Goal: Information Seeking & Learning: Learn about a topic

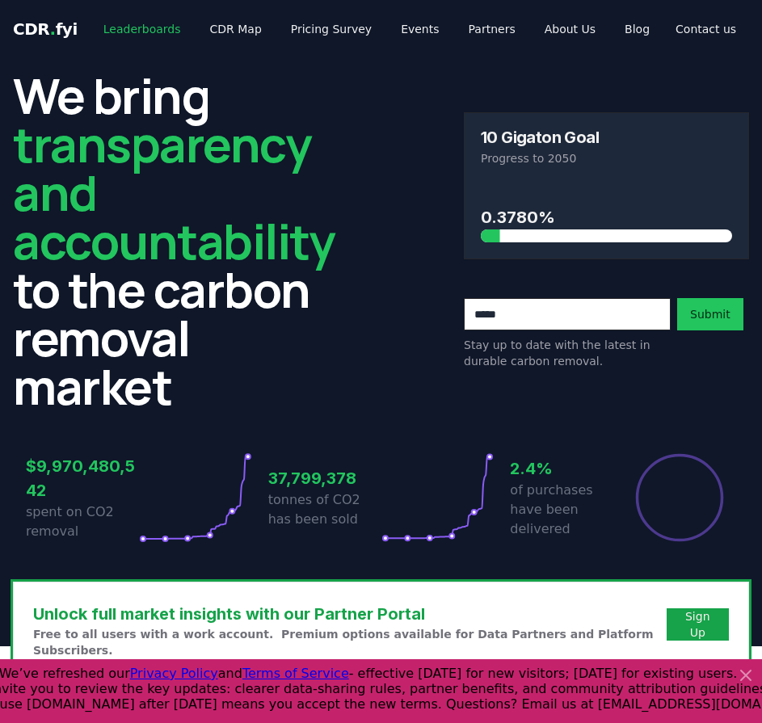
click at [129, 27] on link "Leaderboards" at bounding box center [141, 29] width 103 height 29
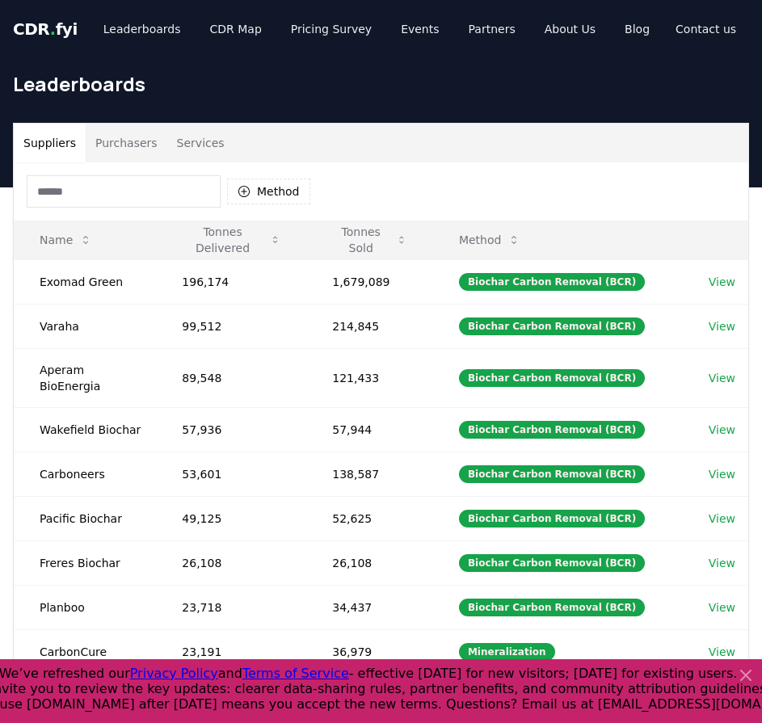
click at [94, 180] on input at bounding box center [124, 191] width 194 height 32
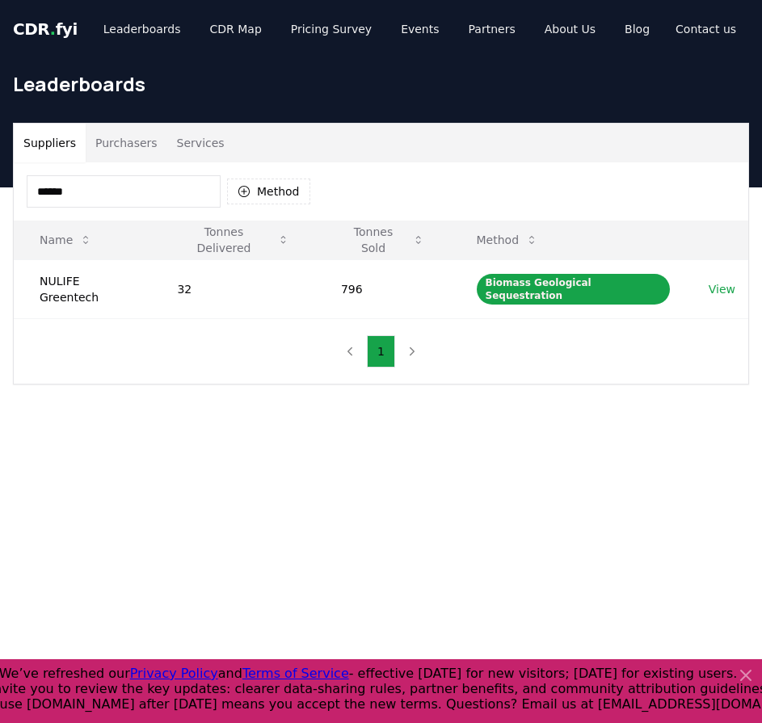
type input "******"
click at [720, 281] on link "View" at bounding box center [721, 289] width 27 height 16
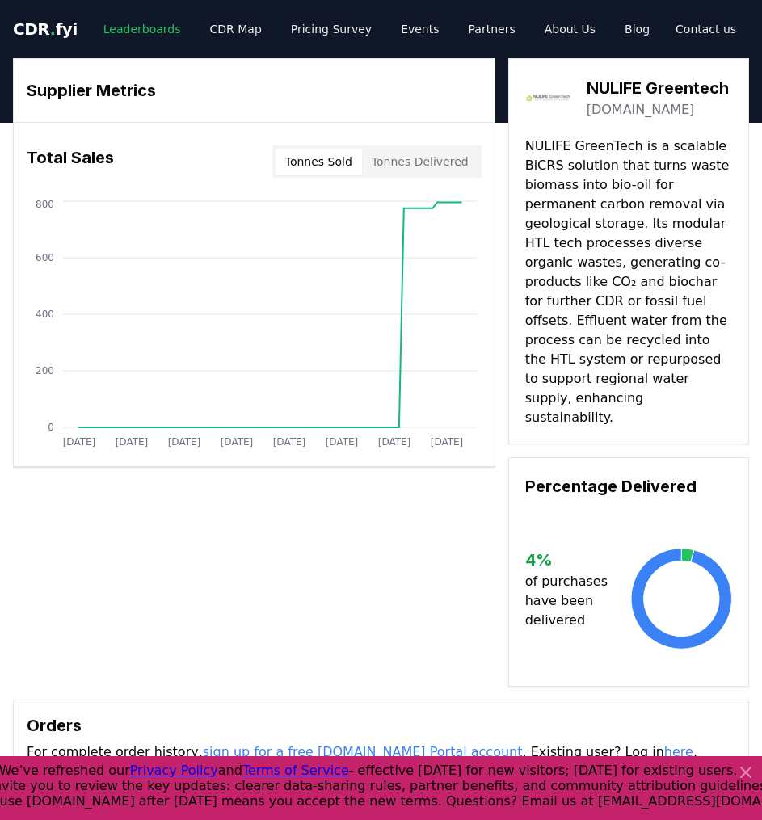
click at [132, 27] on link "Leaderboards" at bounding box center [141, 29] width 103 height 29
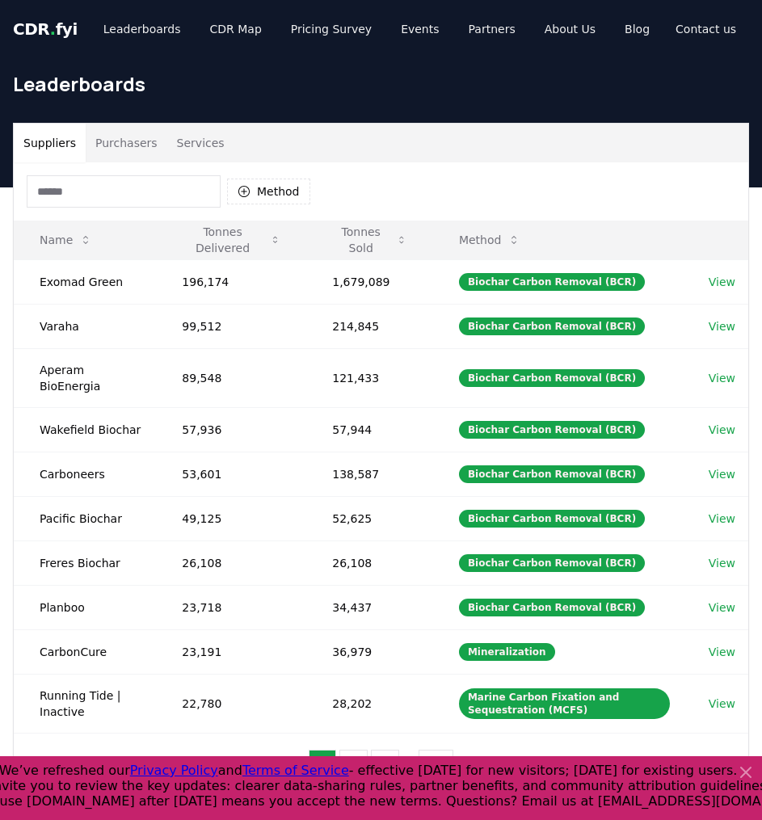
click at [96, 192] on input at bounding box center [124, 191] width 194 height 32
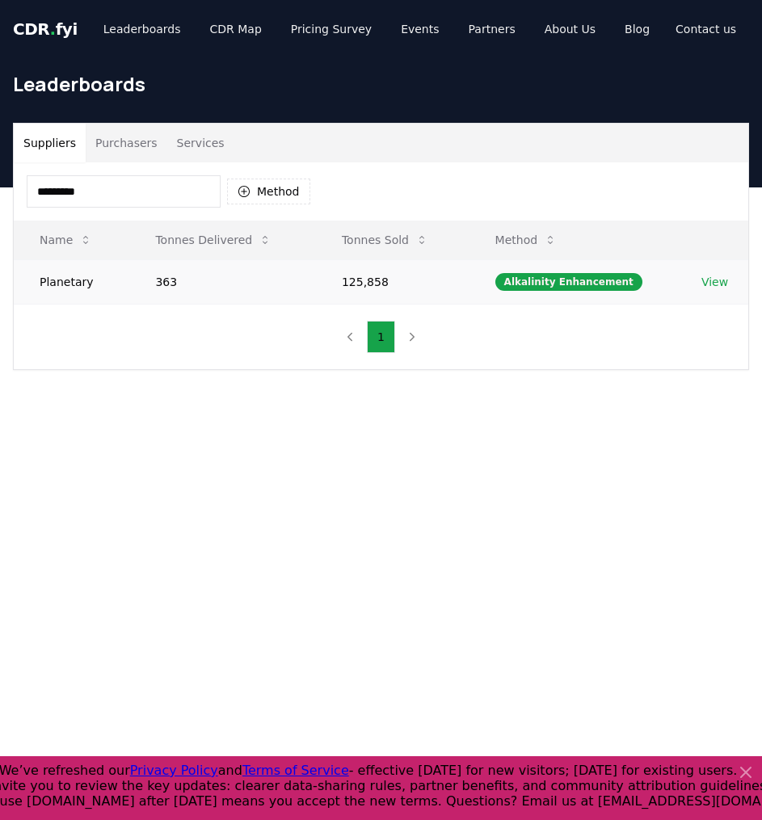
type input "*********"
click at [231, 284] on td "363" at bounding box center [222, 281] width 187 height 44
click at [270, 296] on td "363" at bounding box center [222, 281] width 187 height 44
click at [710, 281] on link "View" at bounding box center [714, 282] width 27 height 16
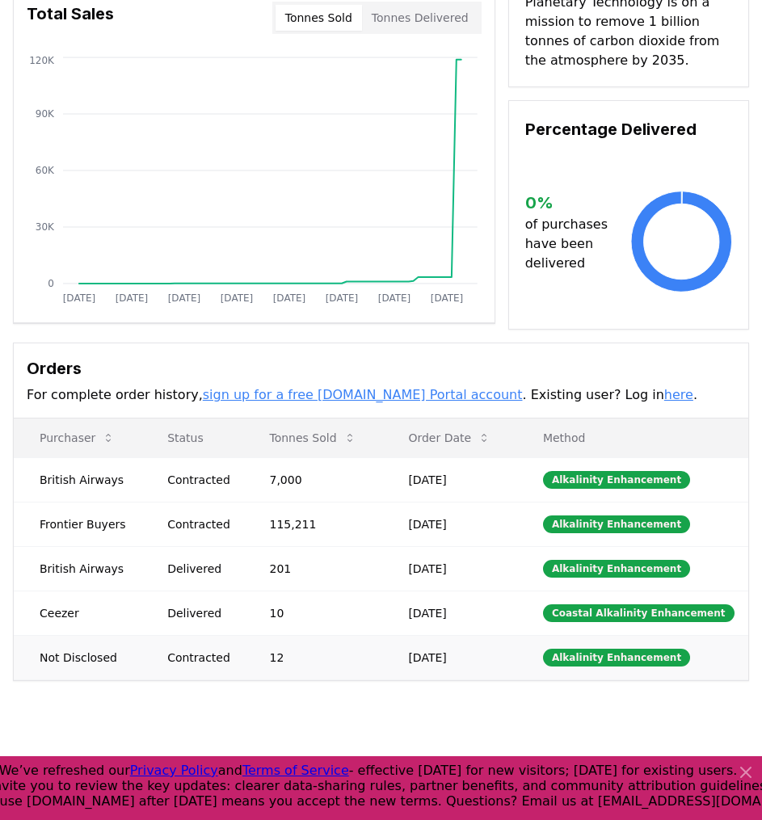
scroll to position [145, 0]
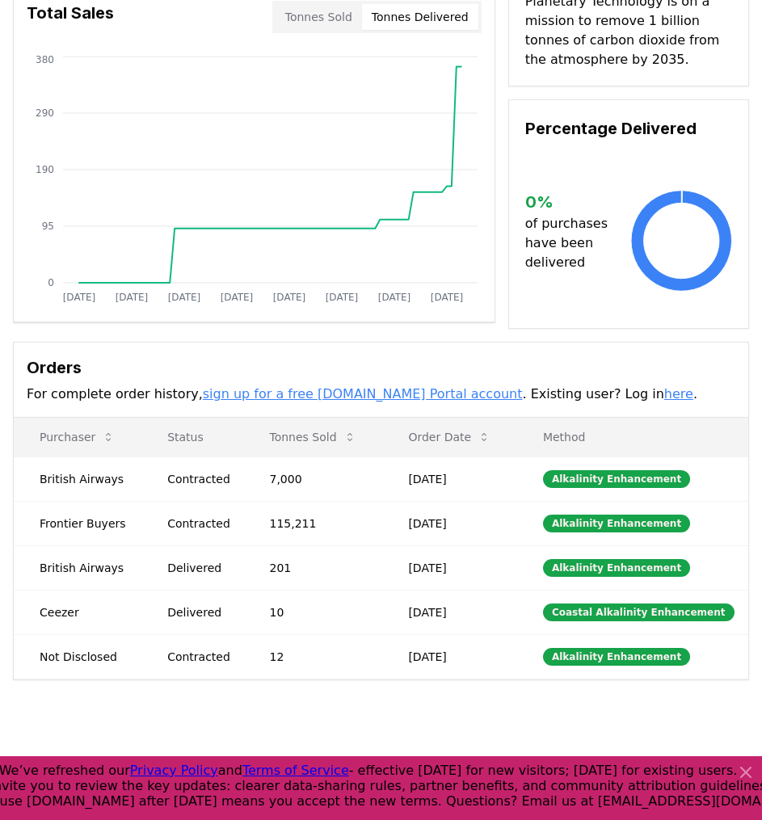
click at [410, 19] on button "Tonnes Delivered" at bounding box center [420, 17] width 116 height 26
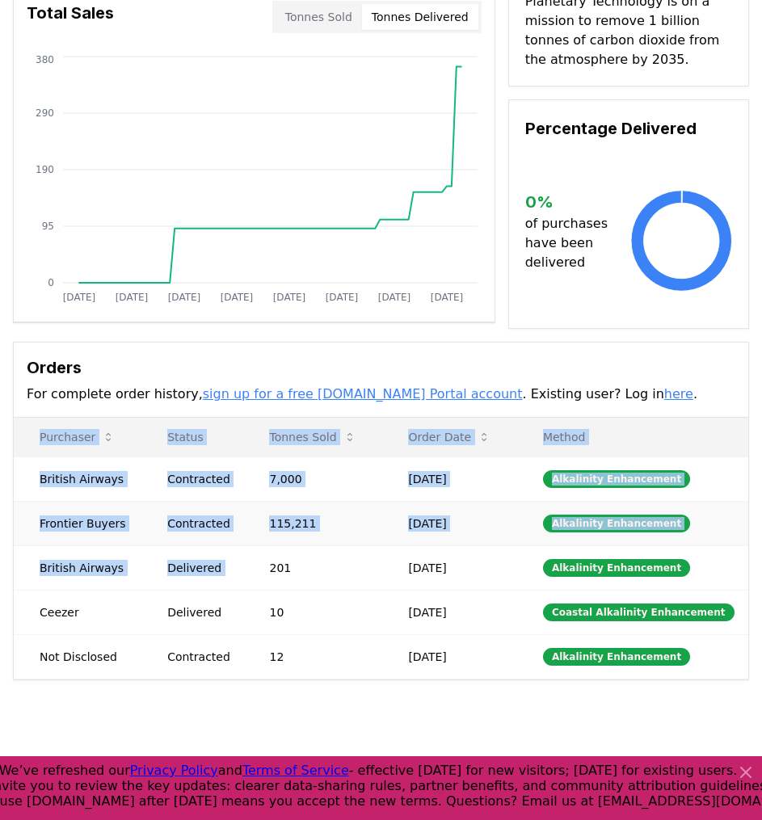
drag, startPoint x: 300, startPoint y: 714, endPoint x: 270, endPoint y: 529, distance: 187.3
click at [270, 529] on div "Supplier Metrics Total Sales Tonnes Sold Tonnes Delivered Jan 2019 Dec 2019 Nov…" at bounding box center [381, 361] width 762 height 766
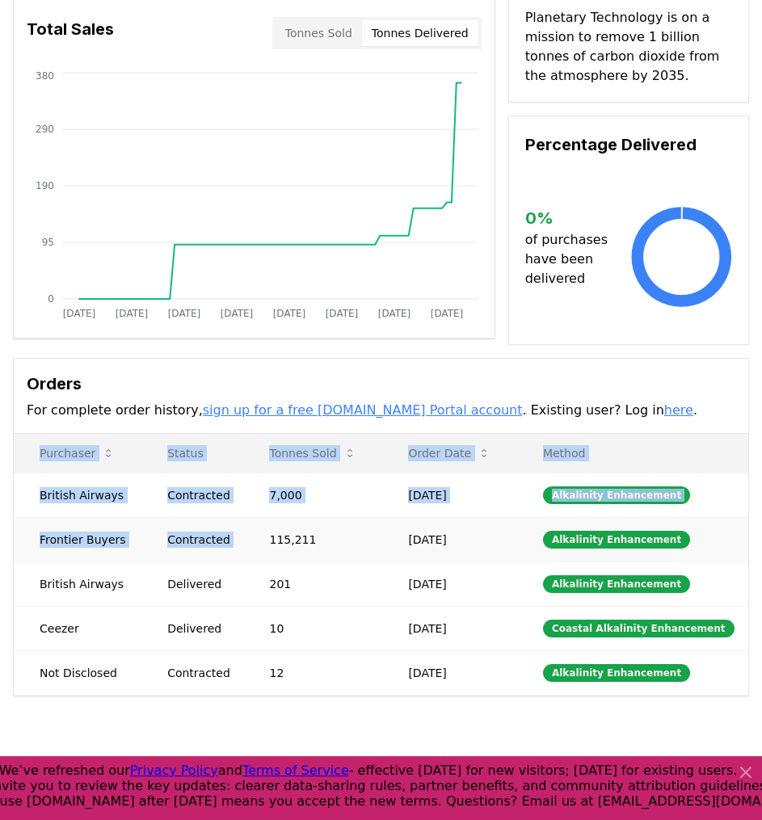
scroll to position [0, 0]
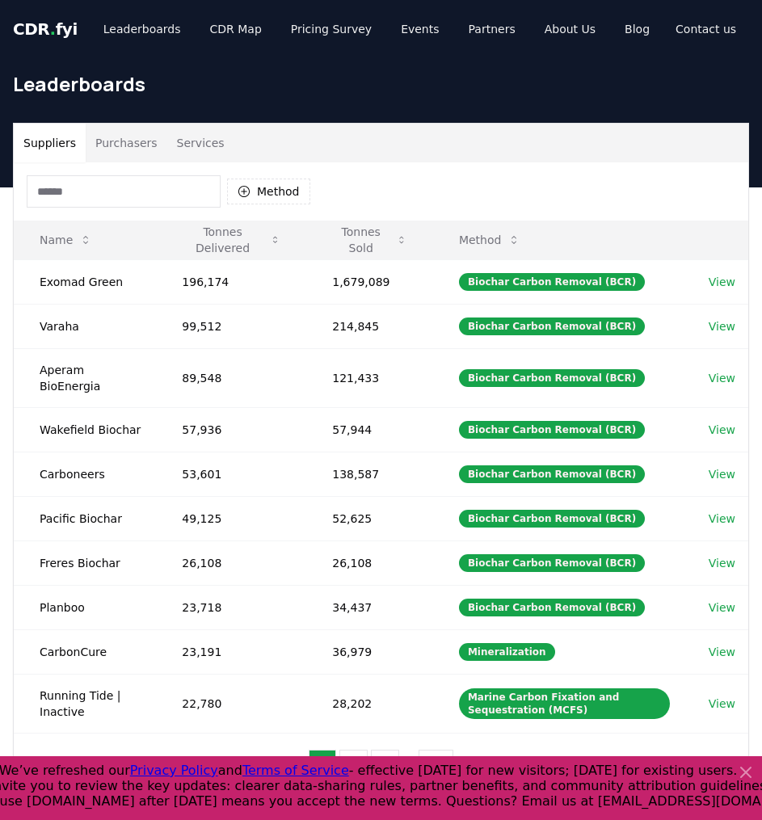
click at [111, 195] on input at bounding box center [124, 191] width 194 height 32
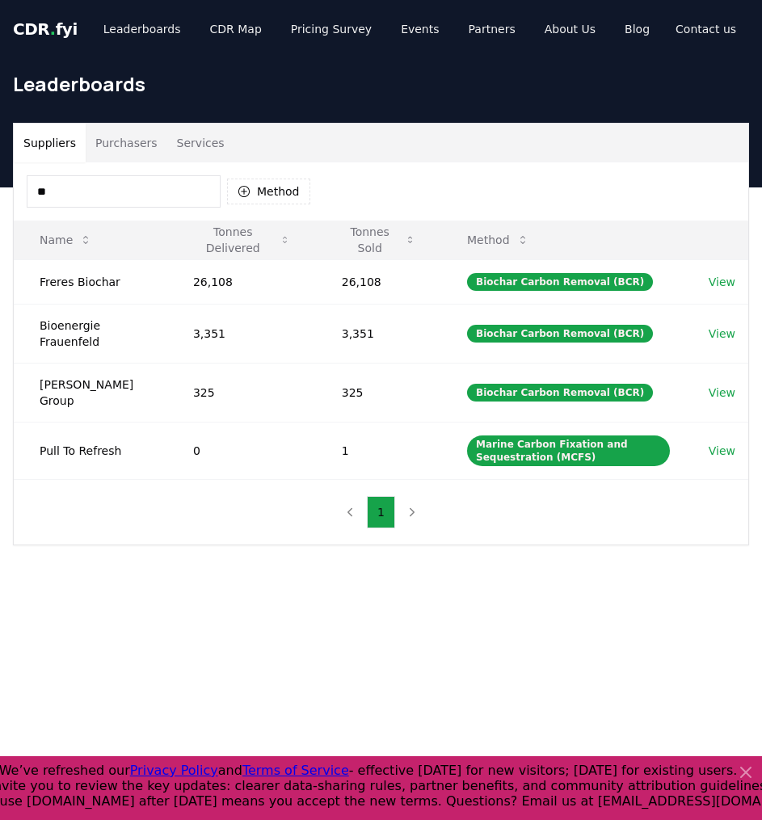
type input "*"
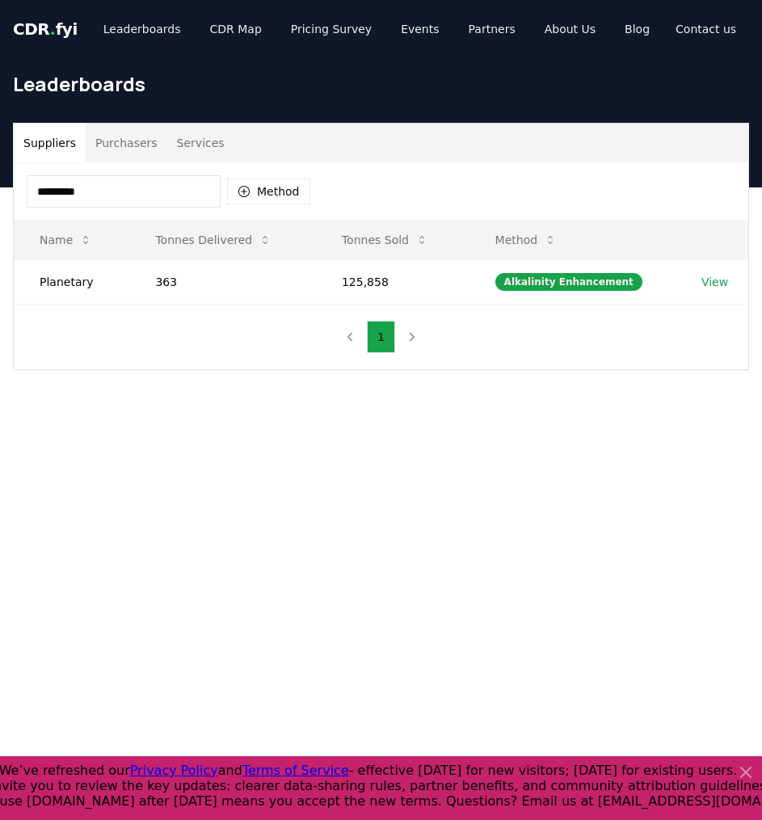
type input "*********"
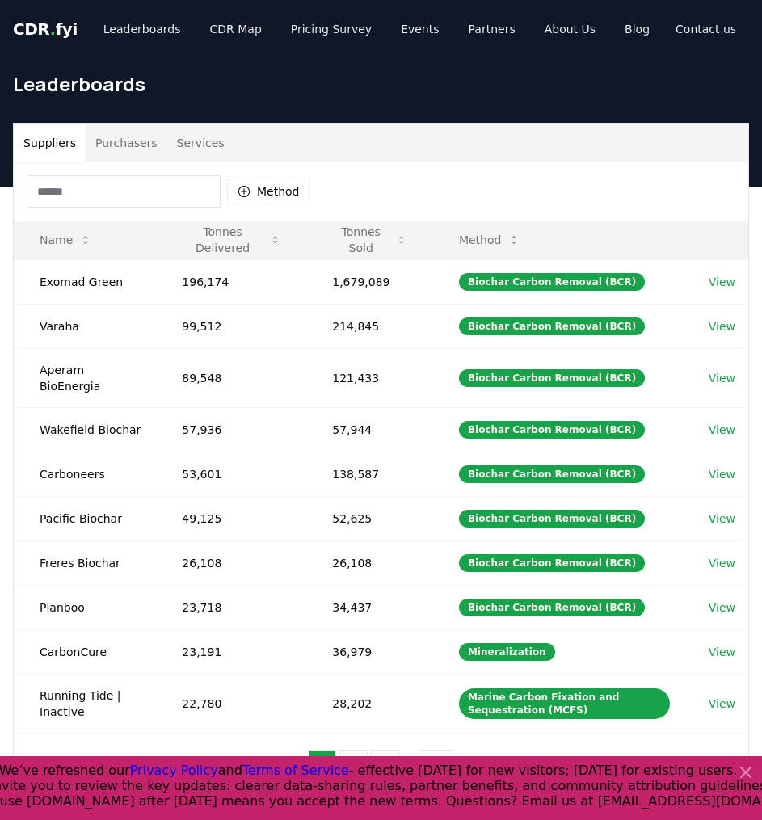
click at [51, 194] on input at bounding box center [124, 191] width 194 height 32
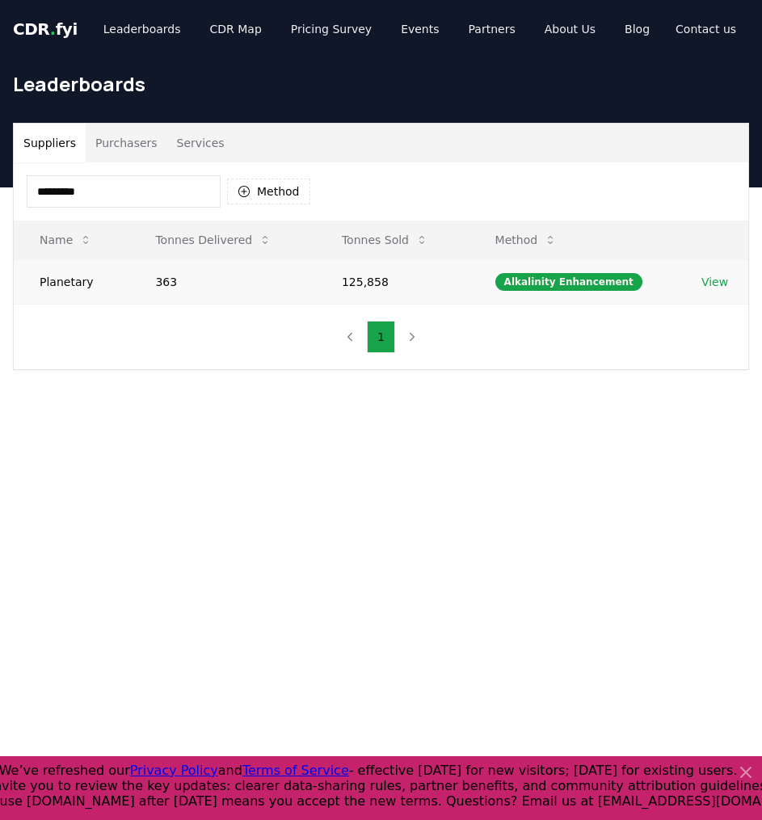
type input "*********"
click at [241, 295] on td "363" at bounding box center [222, 281] width 187 height 44
click at [103, 287] on td "Planetary" at bounding box center [71, 281] width 115 height 44
click at [703, 289] on link "View" at bounding box center [714, 282] width 27 height 16
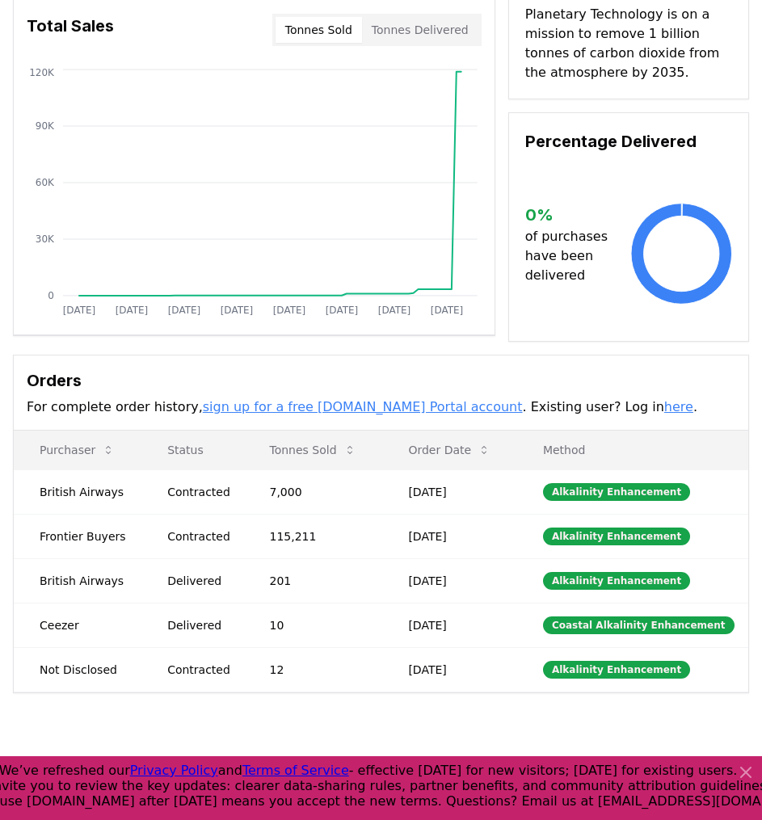
scroll to position [138, 0]
